Goal: Complete application form: Complete application form

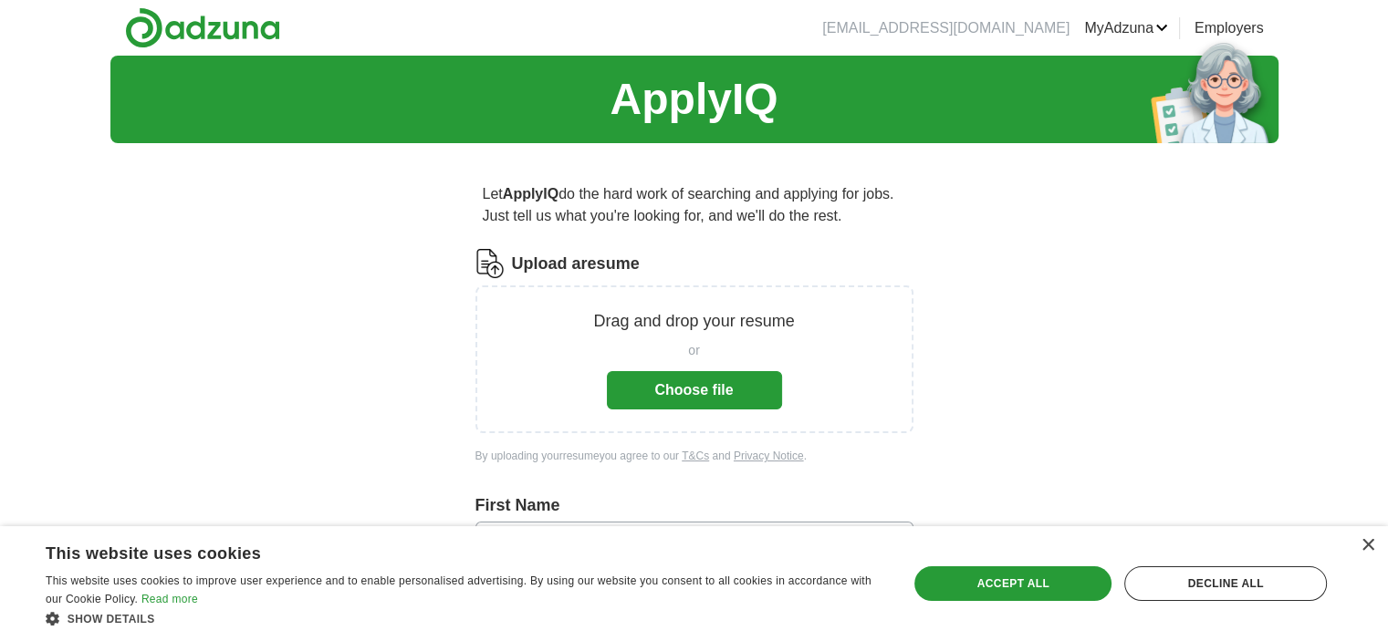
click at [698, 391] on button "Choose file" at bounding box center [694, 390] width 175 height 38
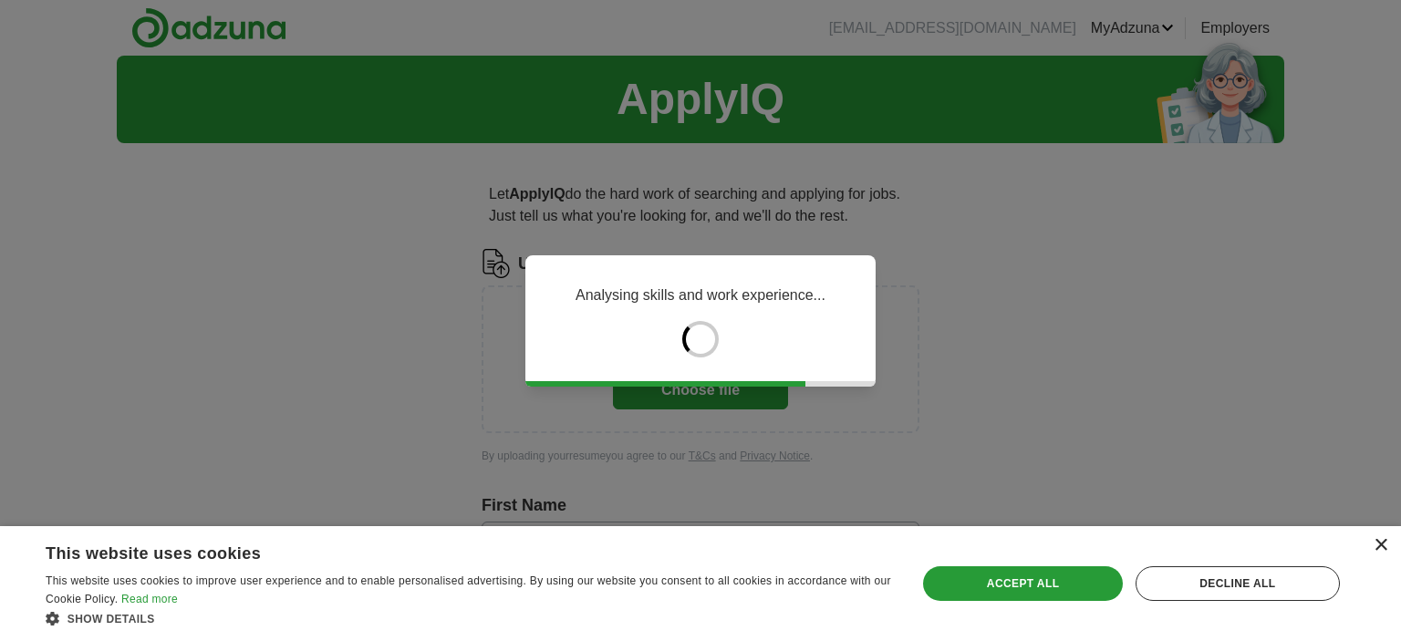
click at [1377, 542] on div "×" at bounding box center [1381, 546] width 14 height 14
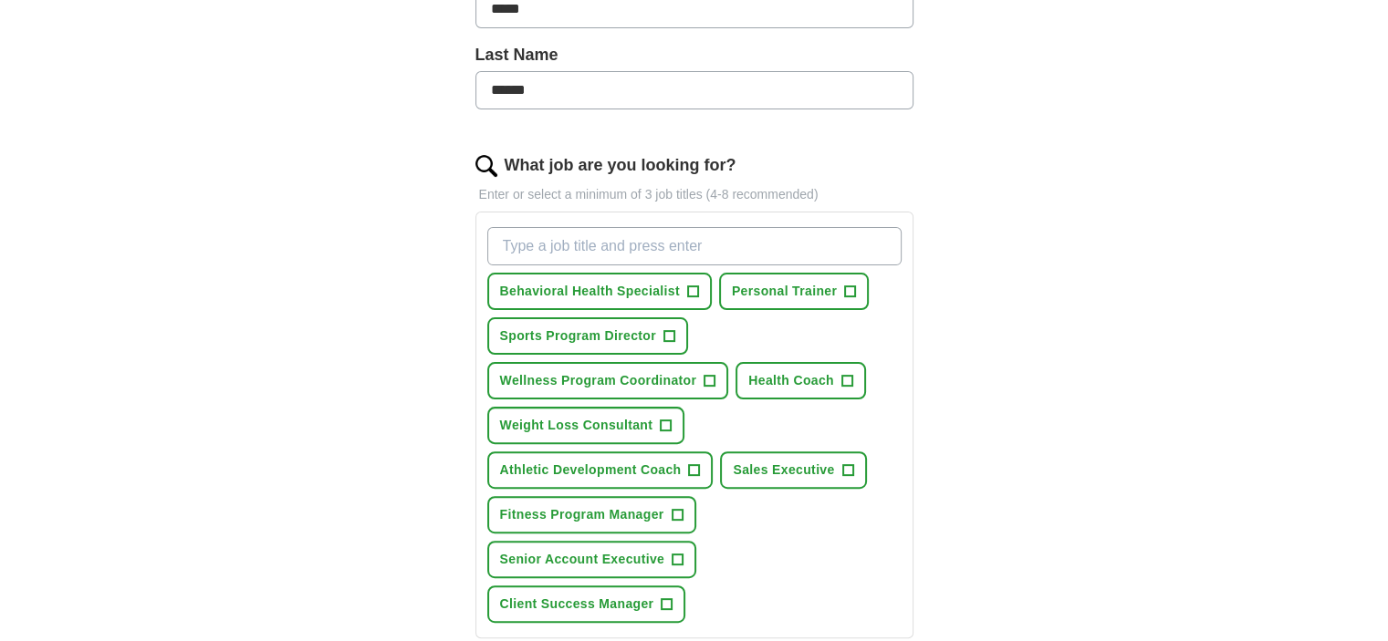
scroll to position [456, 0]
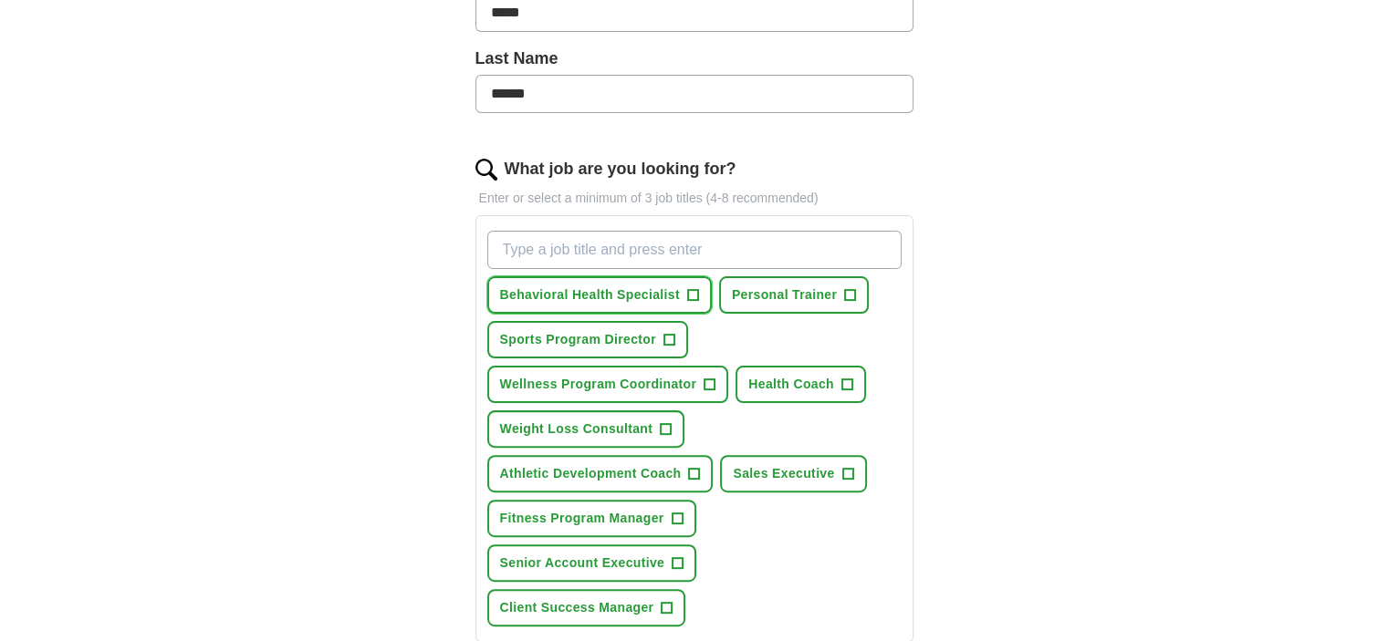
click at [692, 293] on span "+" at bounding box center [692, 295] width 11 height 15
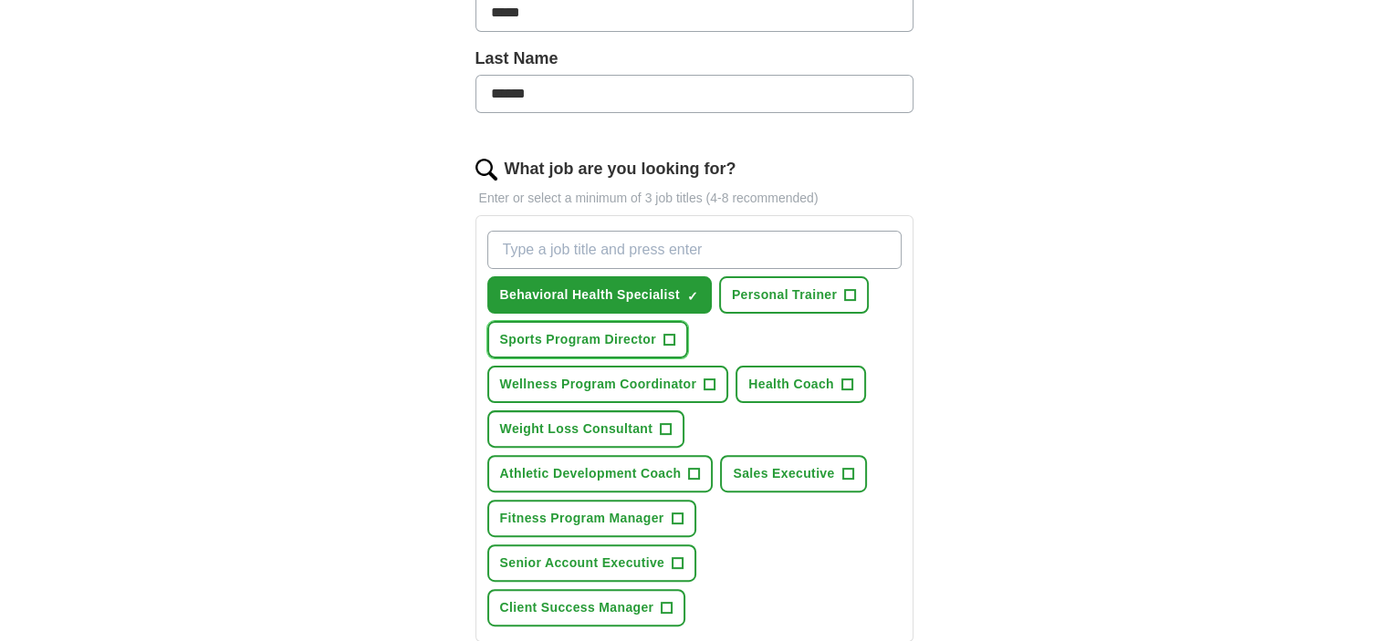
click at [668, 333] on span "+" at bounding box center [668, 340] width 11 height 15
click at [708, 378] on span "+" at bounding box center [709, 385] width 11 height 15
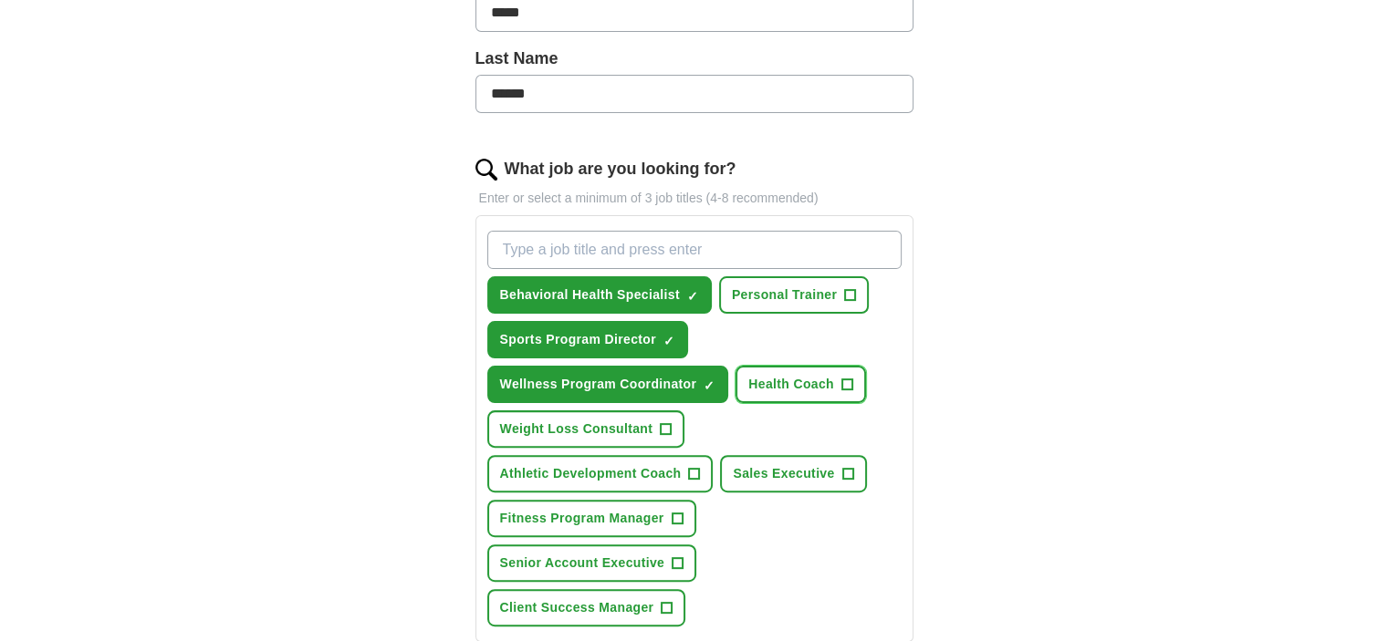
click at [846, 378] on span "+" at bounding box center [846, 385] width 11 height 15
click at [713, 247] on input "What job are you looking for?" at bounding box center [694, 250] width 414 height 38
type input "h"
type input "Health Policy"
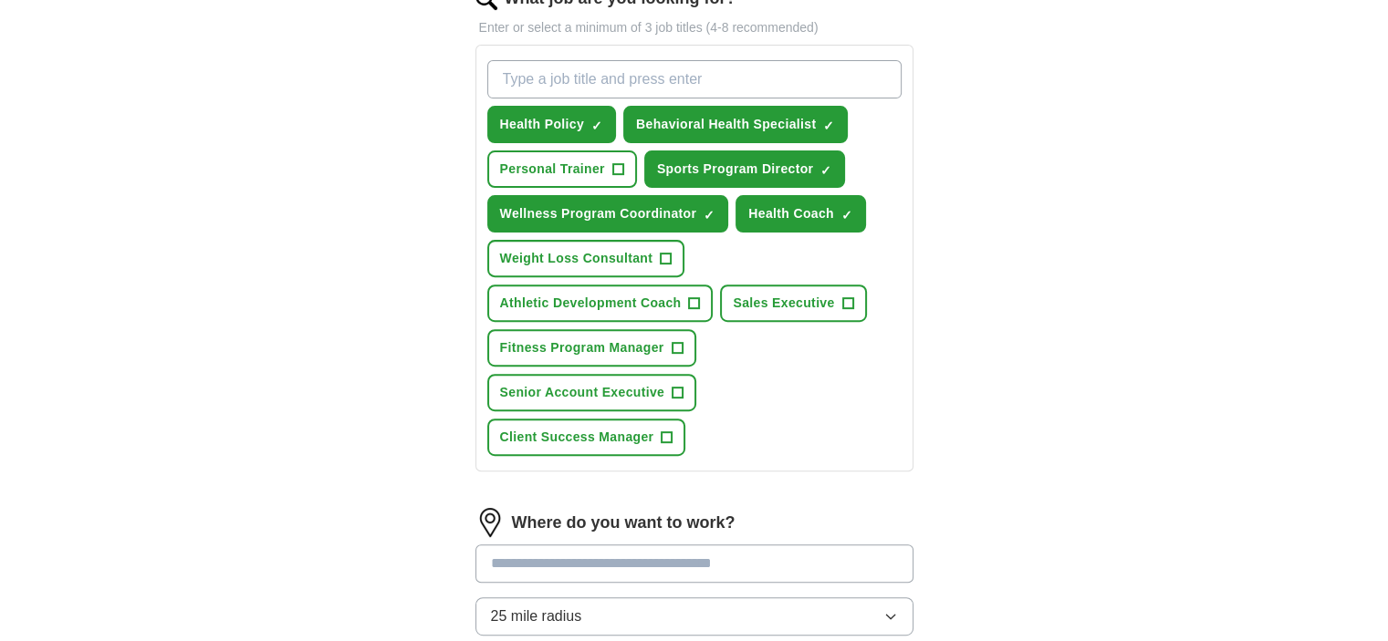
scroll to position [639, 0]
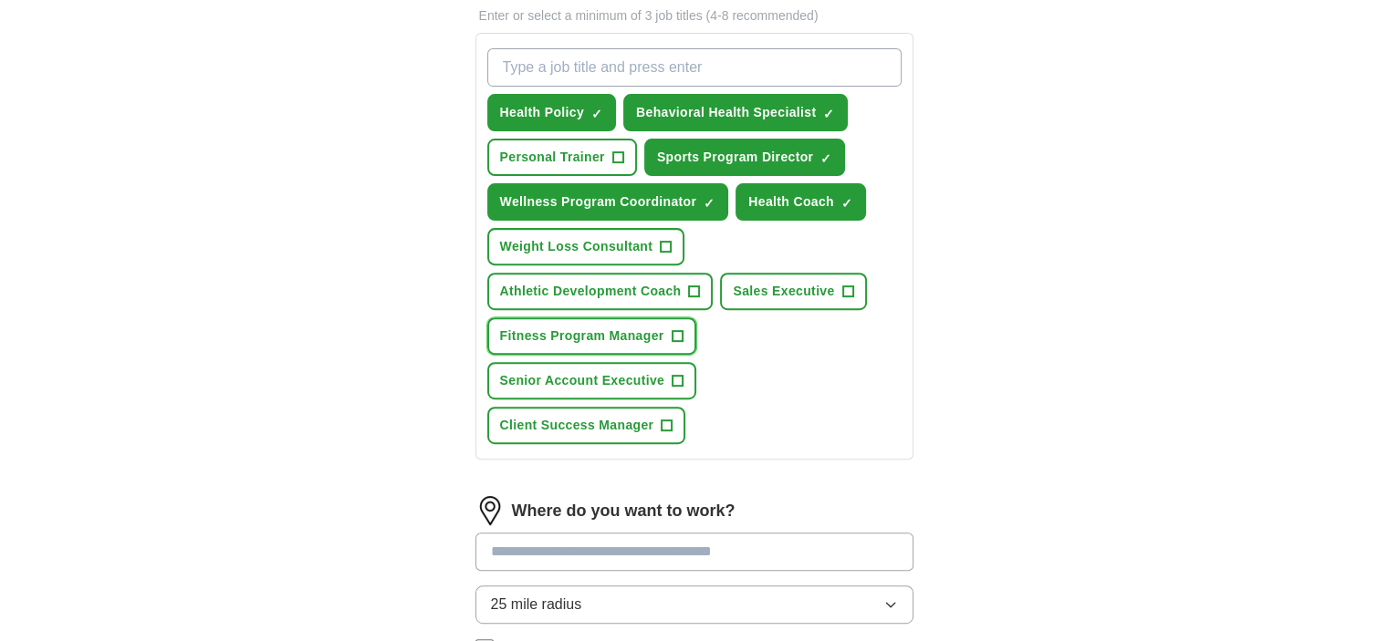
click at [675, 330] on span "+" at bounding box center [677, 336] width 11 height 15
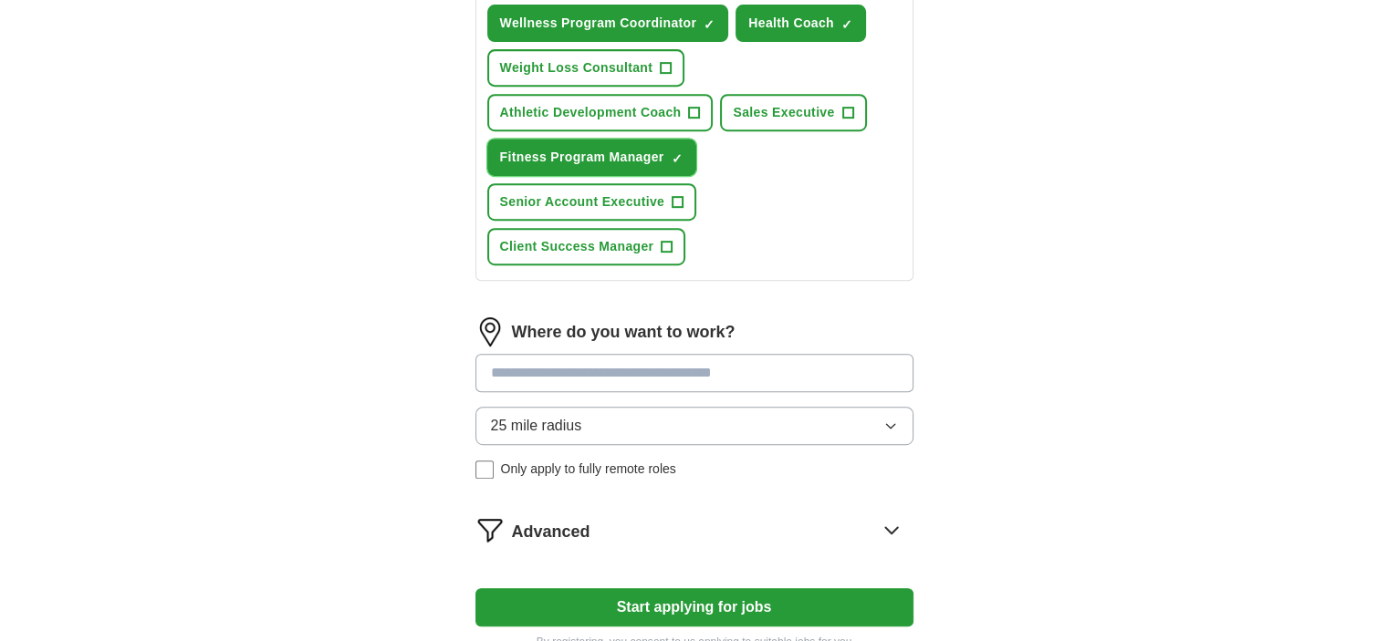
scroll to position [821, 0]
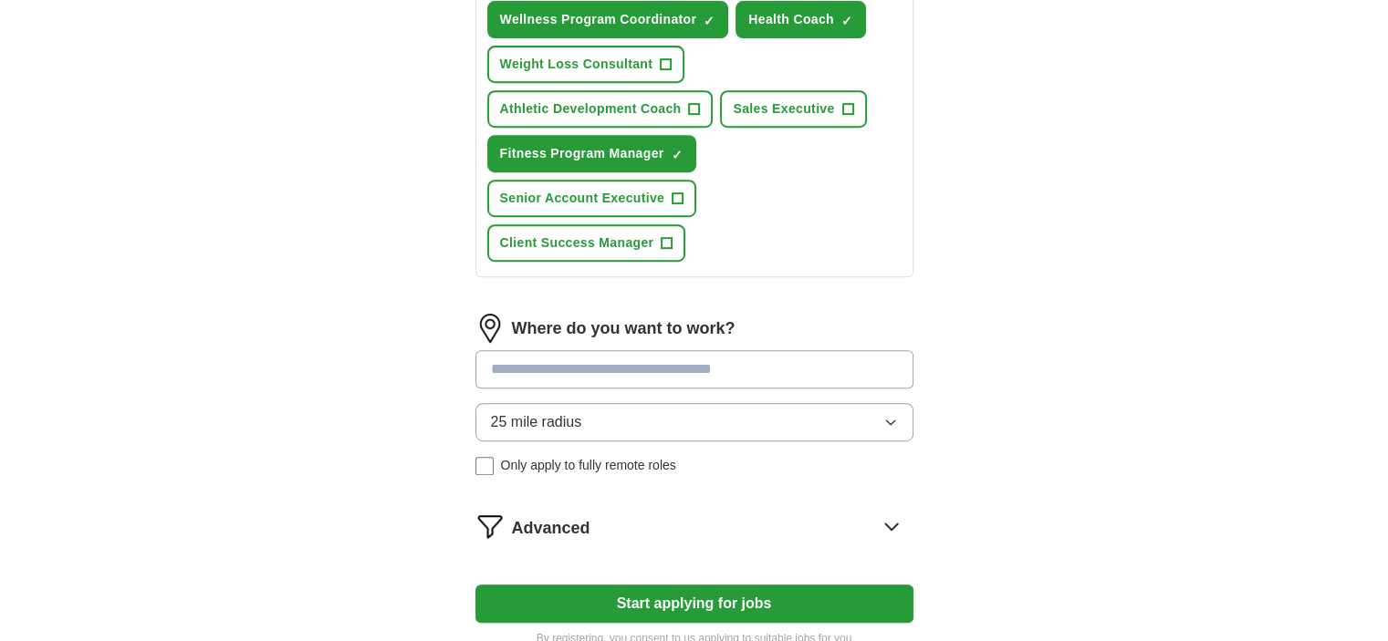
click at [668, 350] on input at bounding box center [694, 369] width 438 height 38
type input "********"
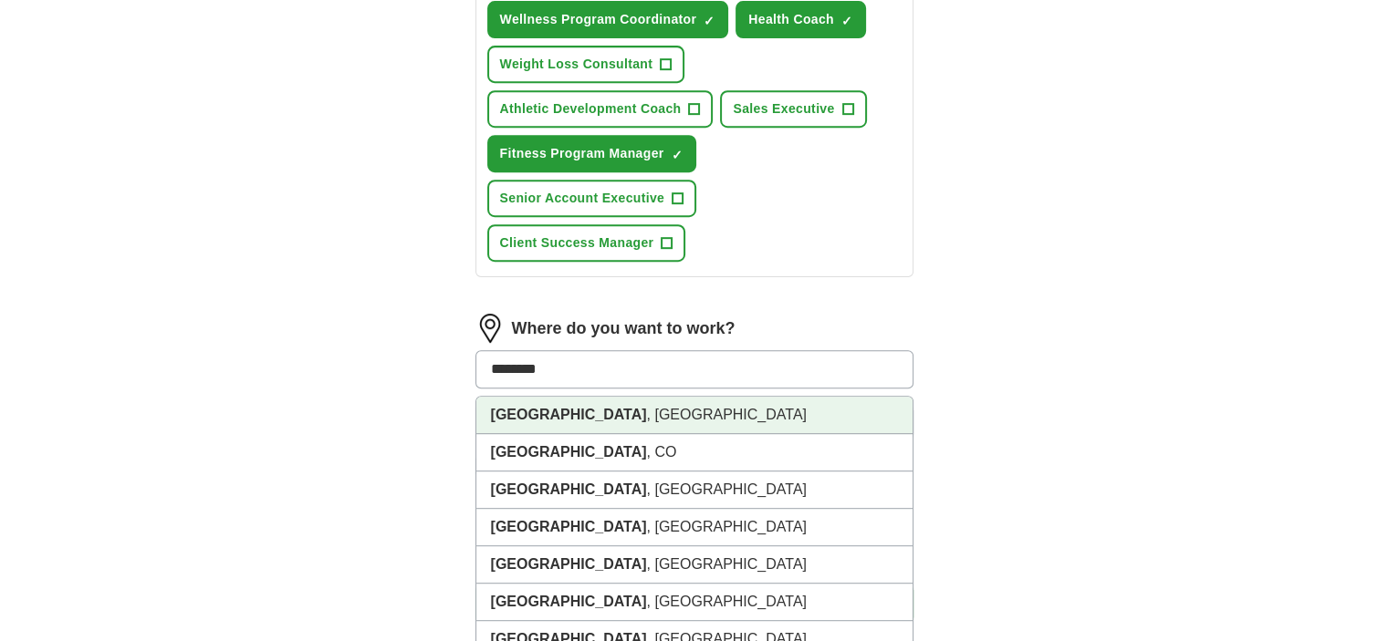
click at [629, 397] on li "[GEOGRAPHIC_DATA] , [GEOGRAPHIC_DATA]" at bounding box center [694, 415] width 436 height 37
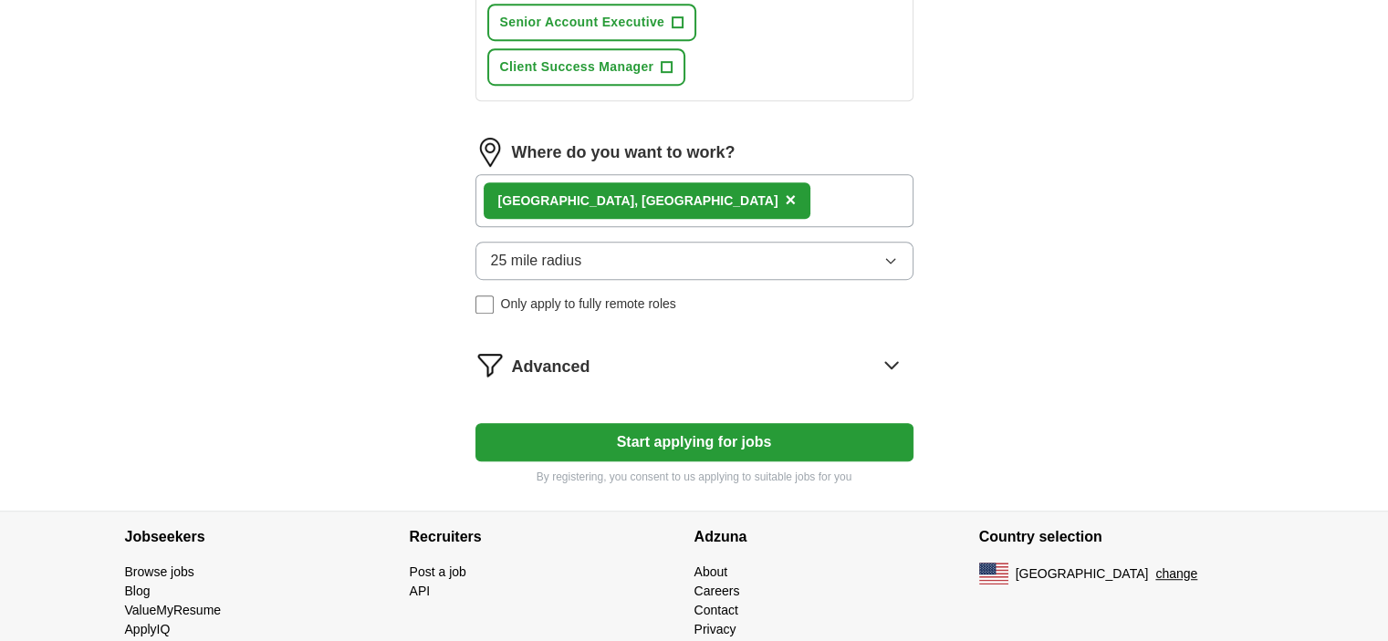
scroll to position [450, 0]
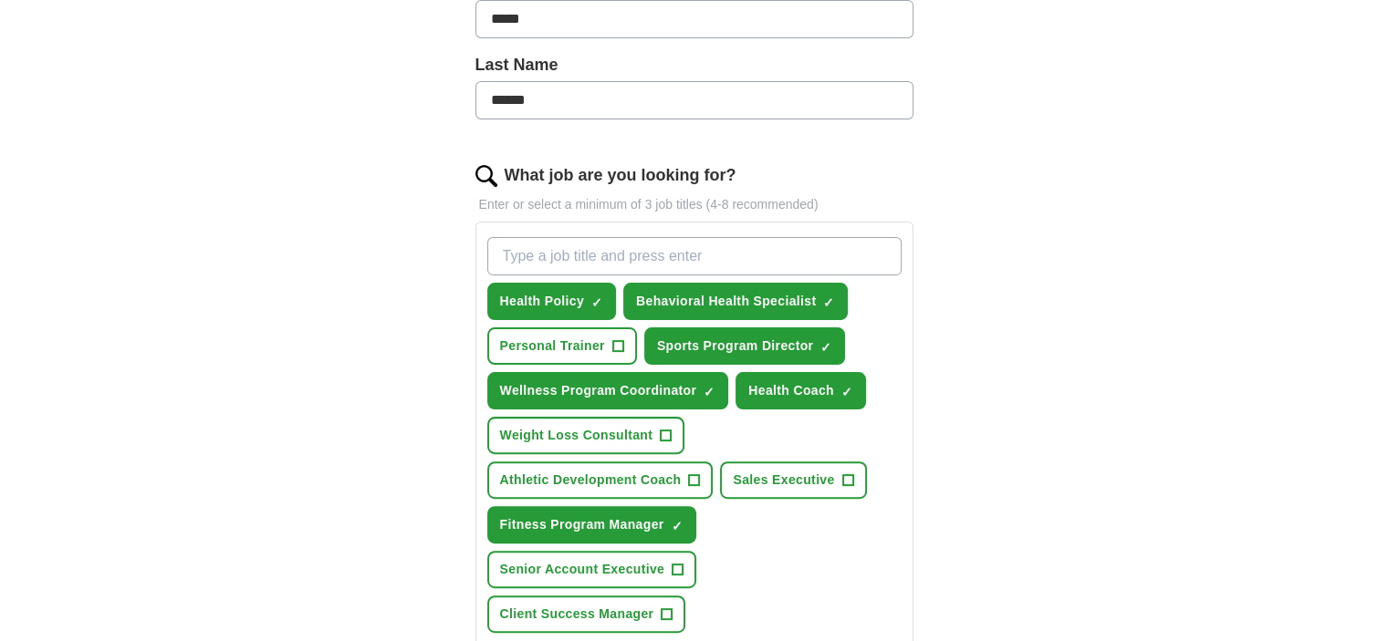
click at [544, 248] on input "What job are you looking for?" at bounding box center [694, 256] width 414 height 38
type input "corporate wellness"
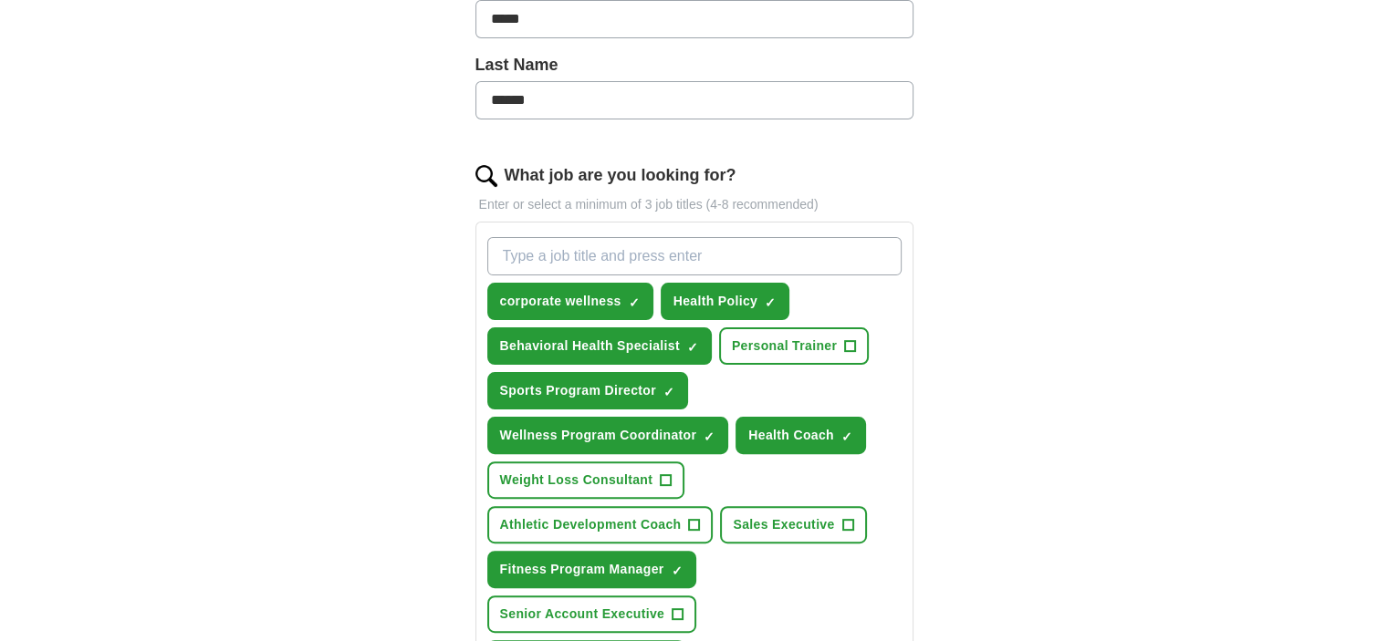
click at [602, 258] on input "What job are you looking for?" at bounding box center [694, 256] width 414 height 38
type input "community health worker"
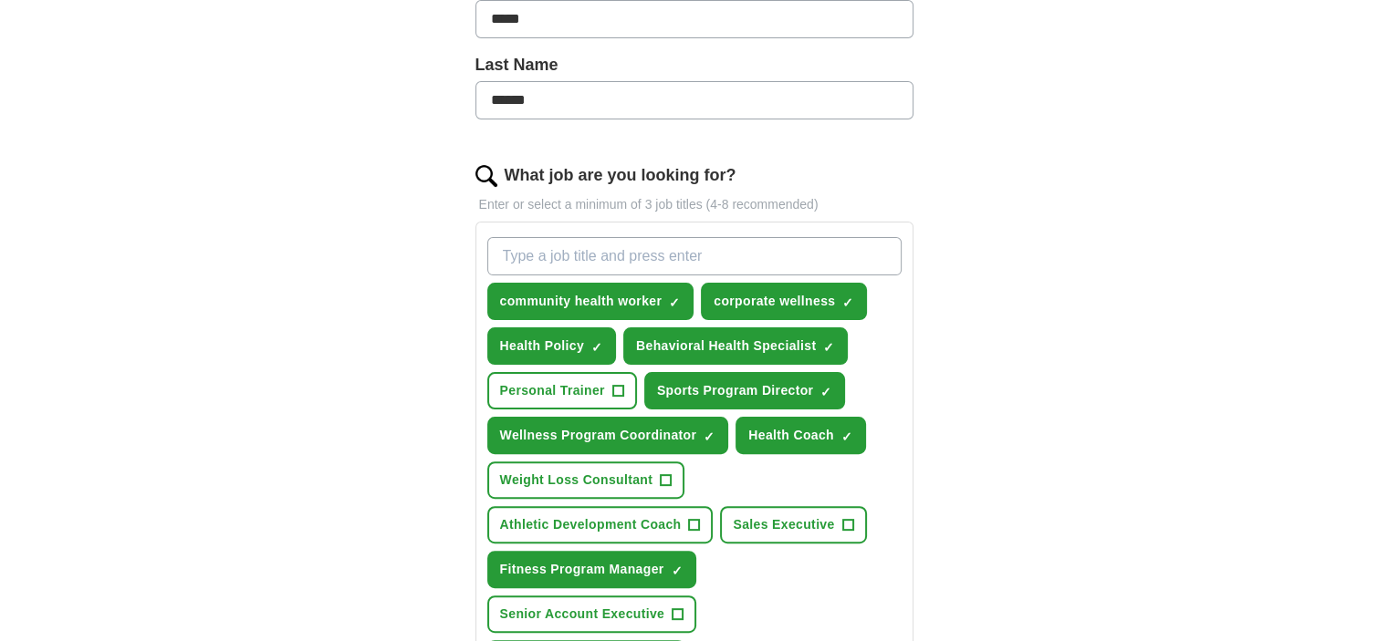
click at [551, 249] on input "What job are you looking for?" at bounding box center [694, 256] width 414 height 38
type input "Health educator"
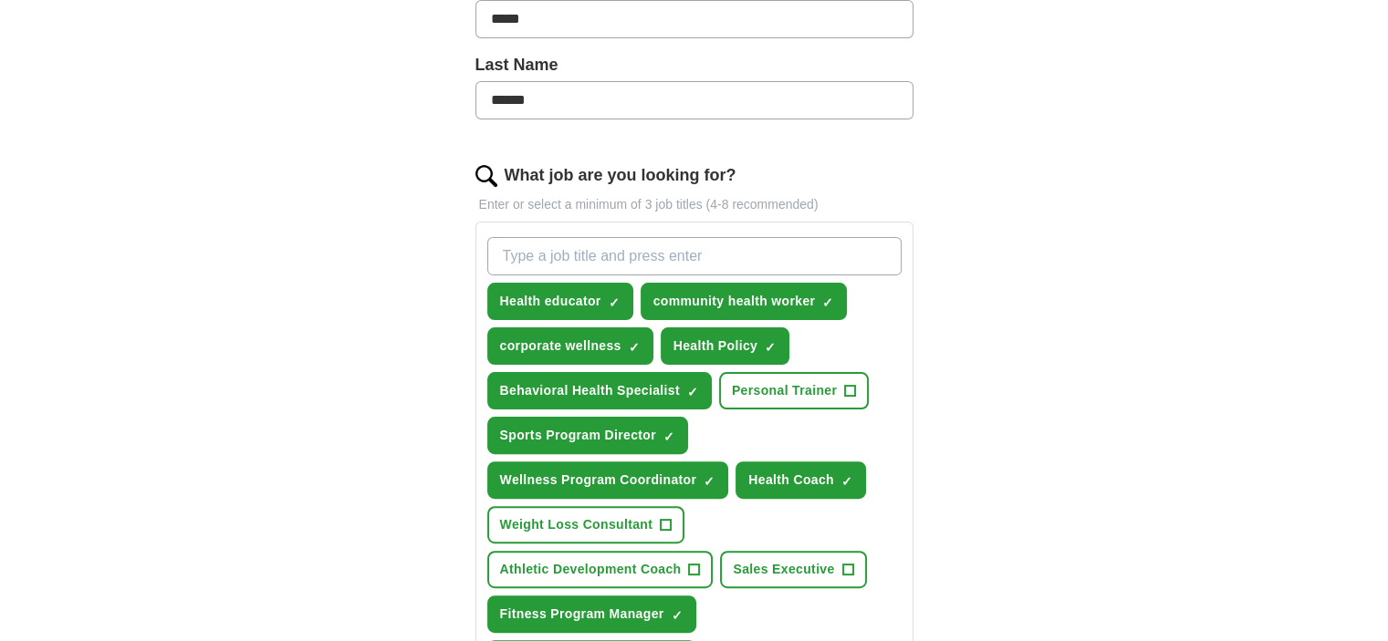
click at [566, 249] on input "What job are you looking for?" at bounding box center [694, 256] width 414 height 38
type input "Health and wellness advisor"
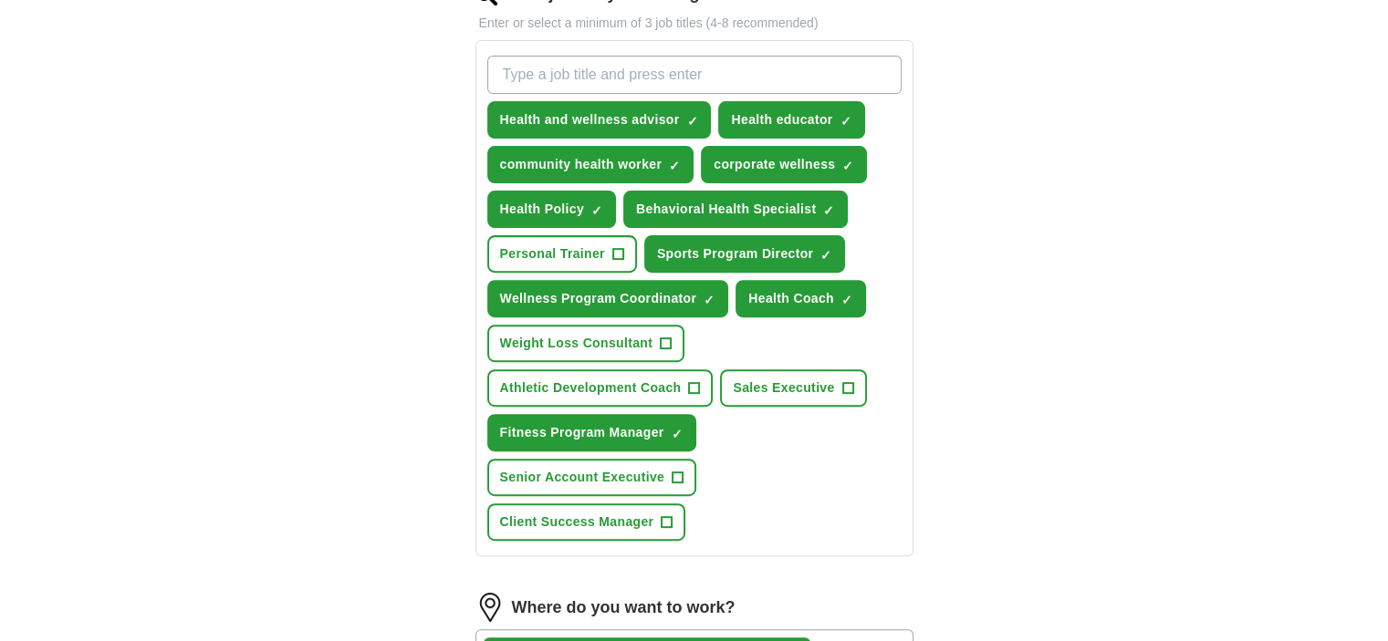
scroll to position [632, 0]
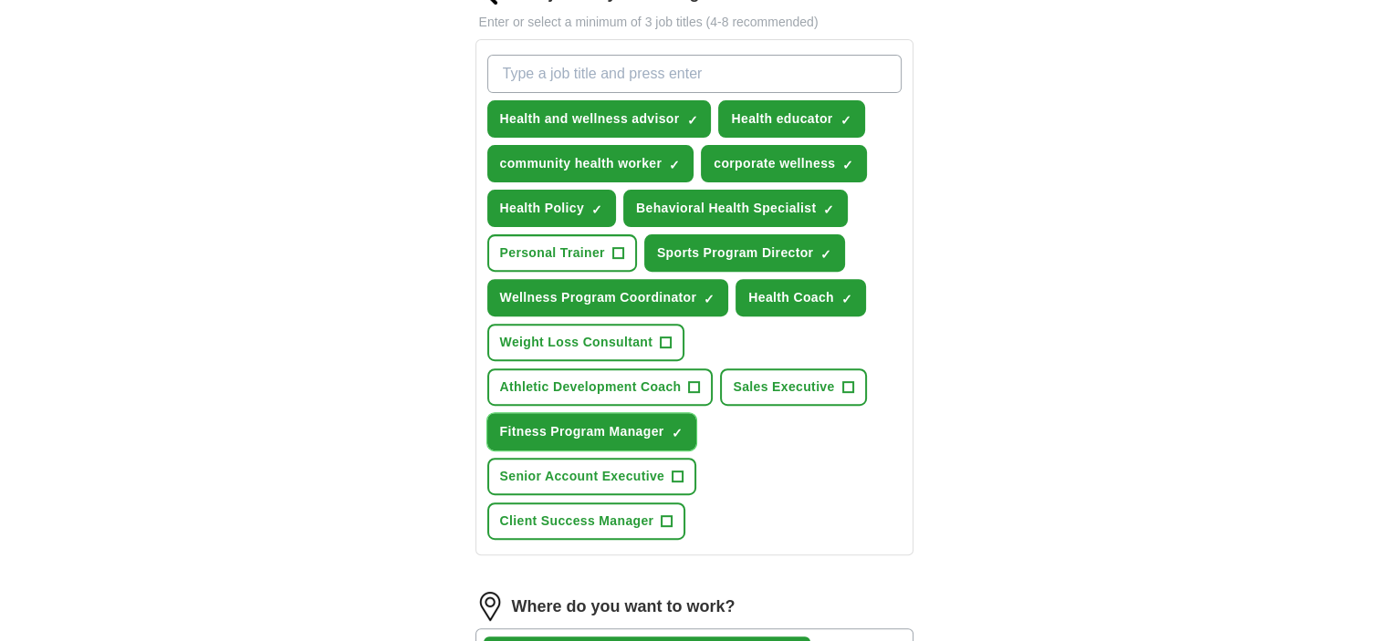
click at [0, 0] on span "×" at bounding box center [0, 0] width 0 height 0
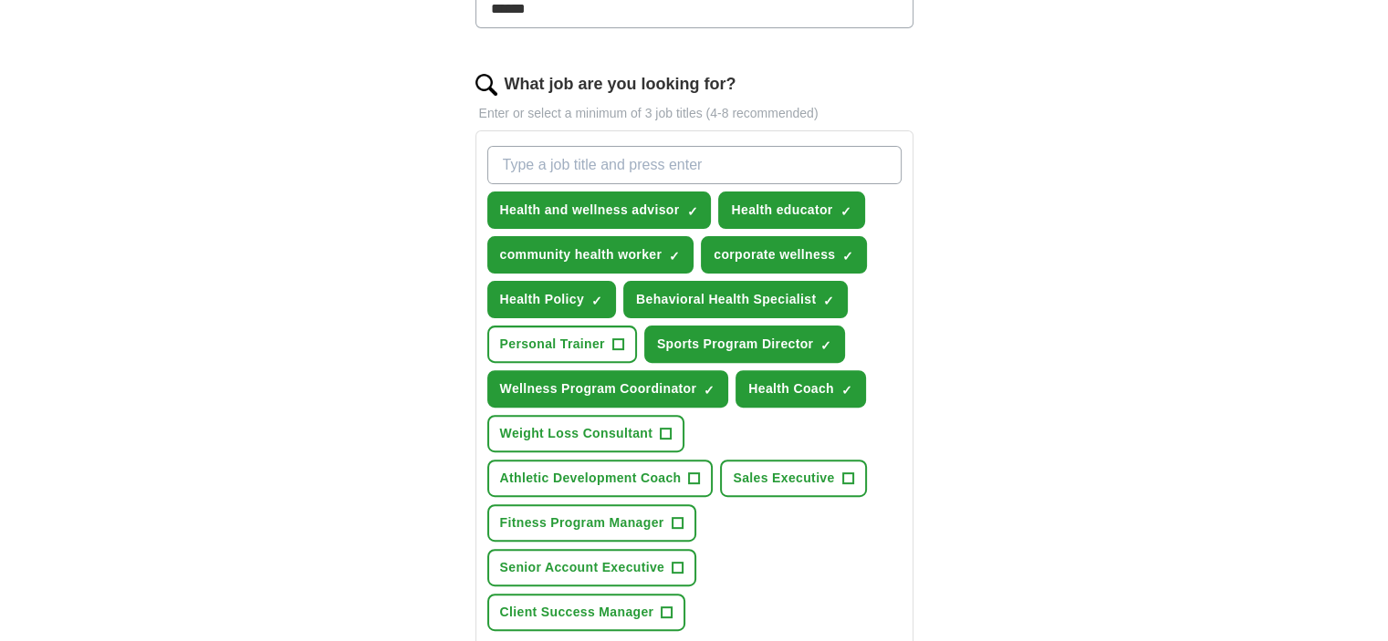
click at [520, 162] on input "What job are you looking for?" at bounding box center [694, 165] width 414 height 38
type input "Wellness director/officer"
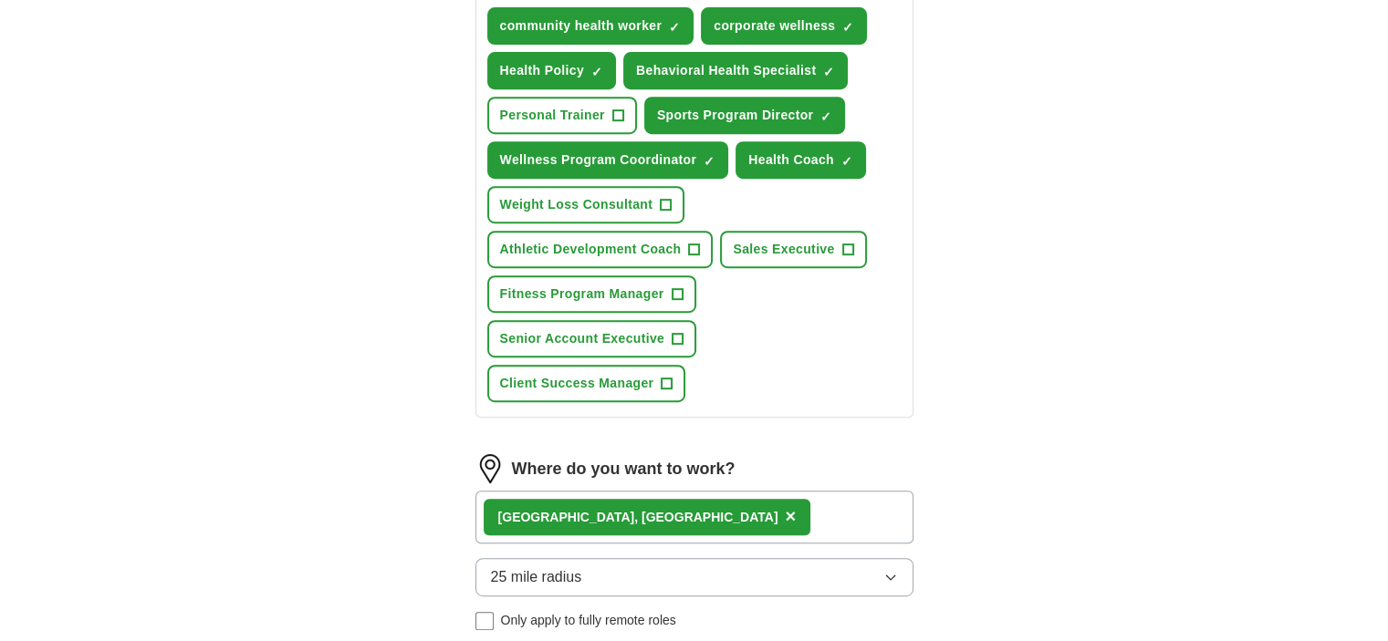
scroll to position [906, 0]
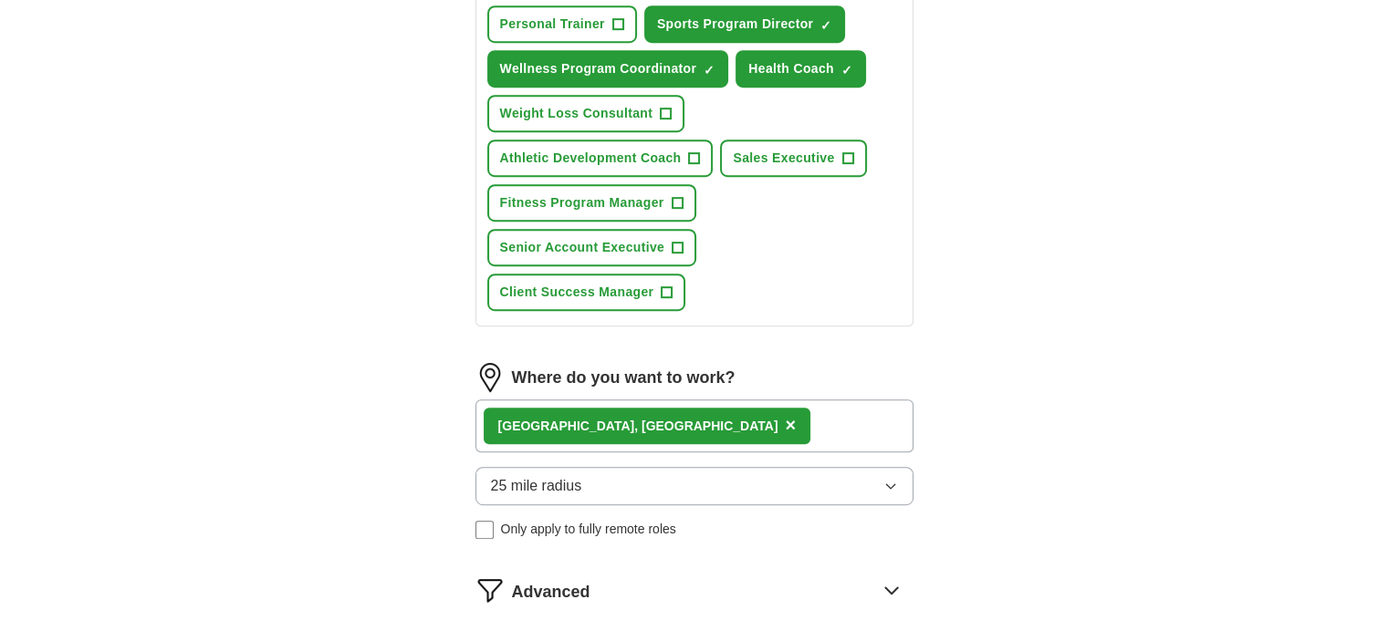
click at [857, 467] on button "25 mile radius" at bounding box center [694, 486] width 438 height 38
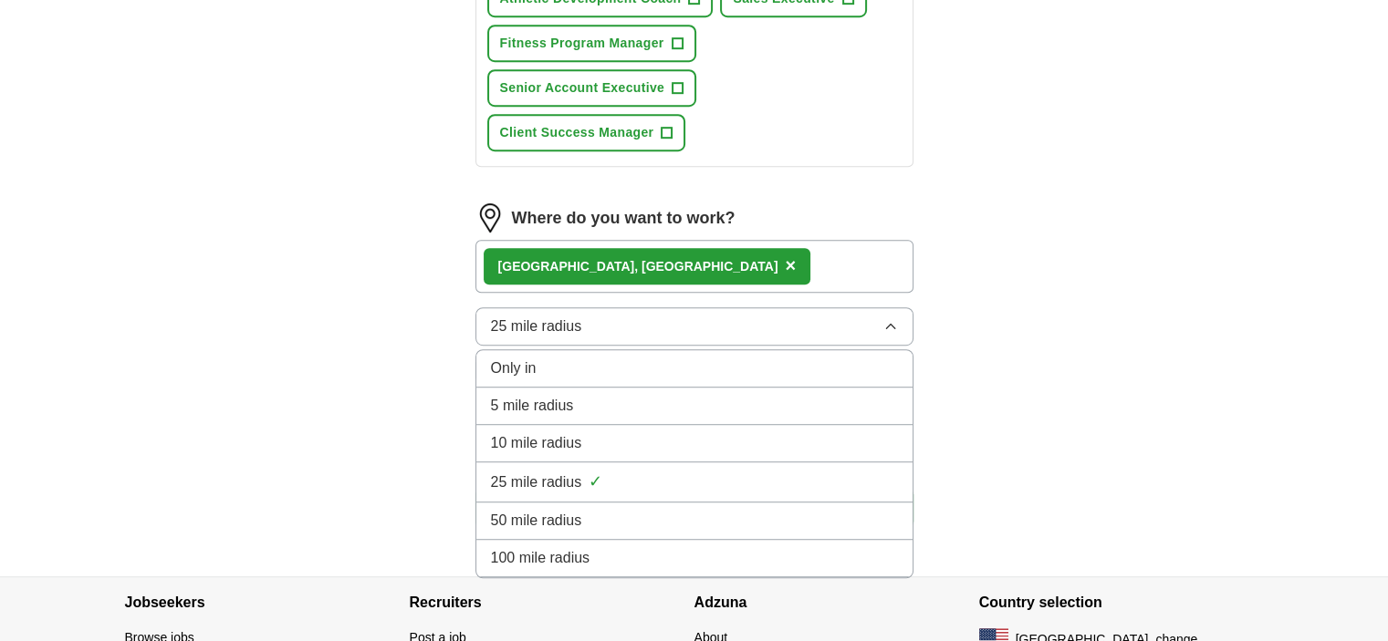
scroll to position [1088, 0]
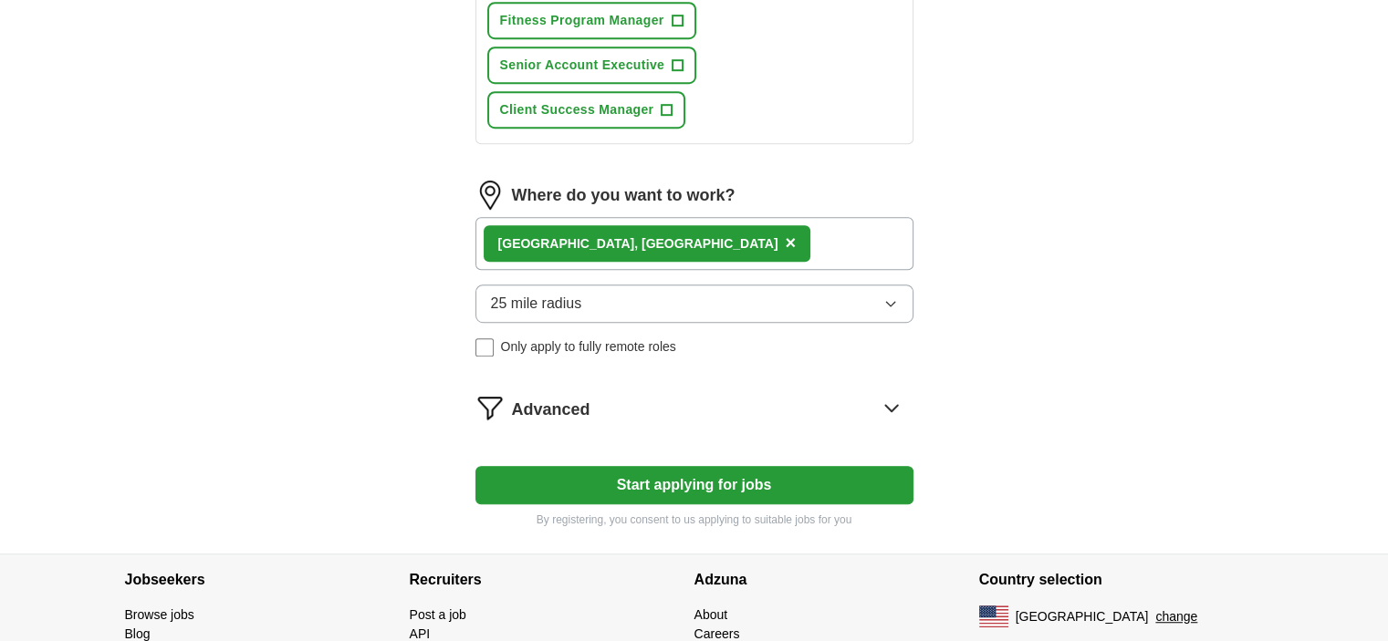
click at [666, 466] on button "Start applying for jobs" at bounding box center [694, 485] width 438 height 38
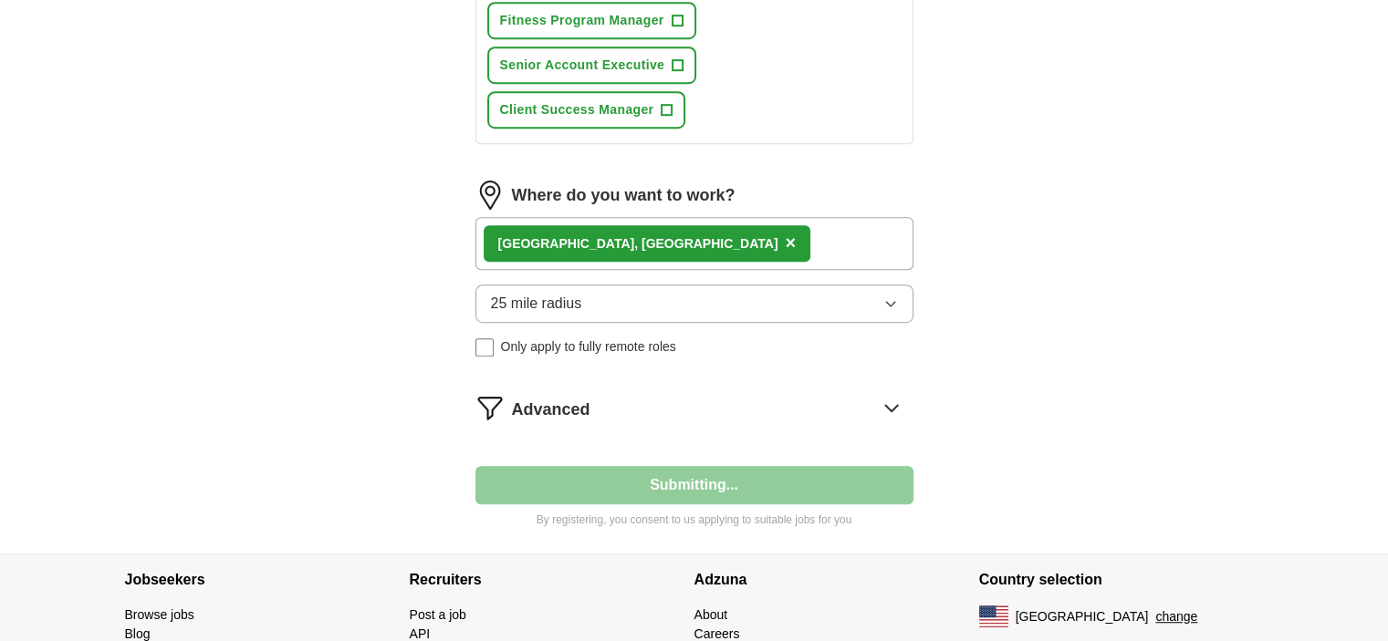
select select "**"
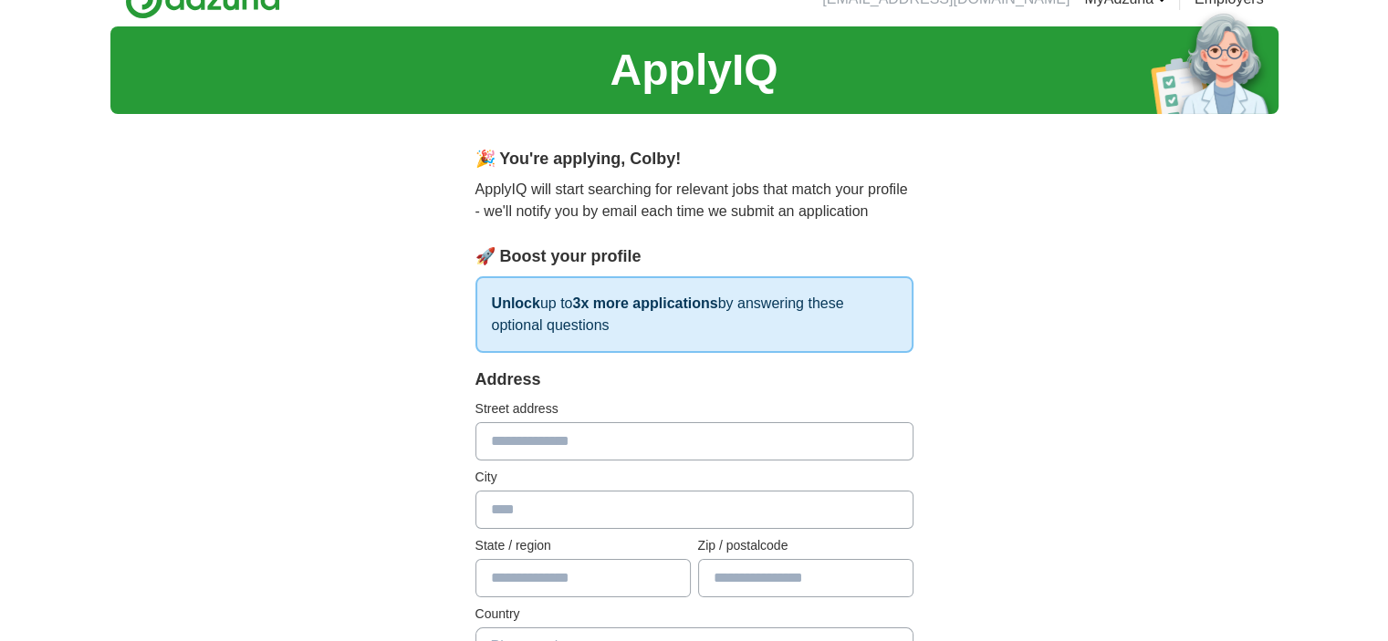
scroll to position [0, 0]
